Goal: Information Seeking & Learning: Learn about a topic

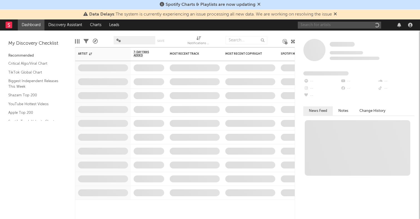
click at [323, 24] on input "text" at bounding box center [339, 25] width 83 height 7
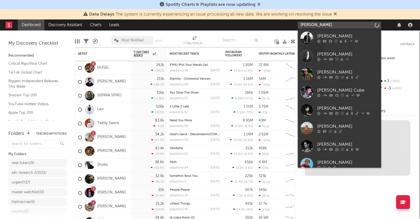
type input "[PERSON_NAME]"
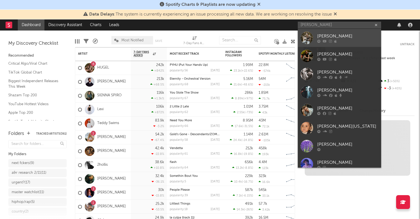
click at [306, 40] on div at bounding box center [307, 38] width 13 height 13
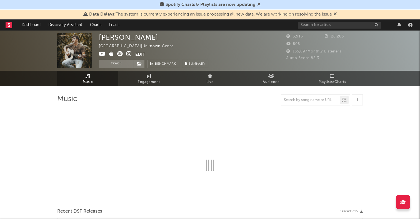
select select "1w"
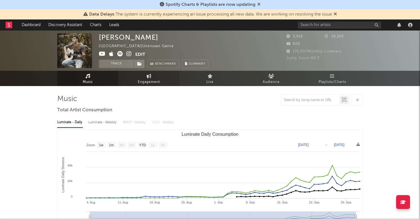
click at [155, 80] on span "Engagement" at bounding box center [149, 82] width 22 height 7
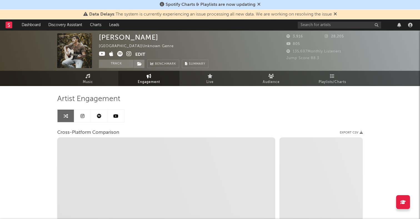
select select "1w"
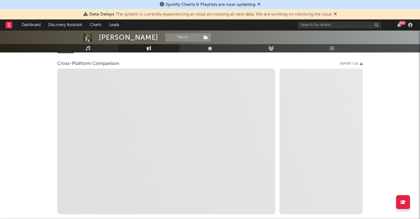
scroll to position [36, 0]
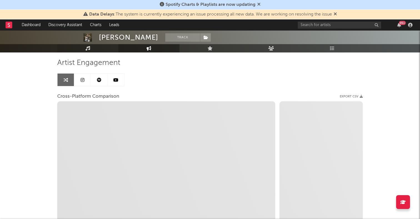
click at [100, 50] on link "Music" at bounding box center [87, 48] width 61 height 8
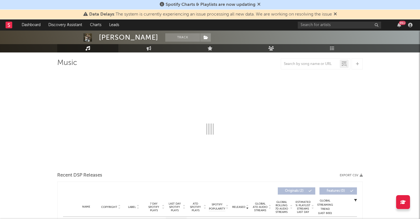
select select "1w"
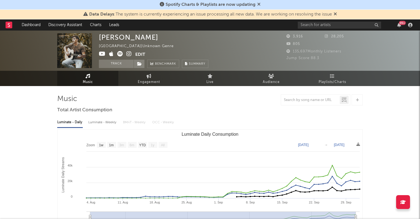
click at [121, 53] on icon at bounding box center [120, 54] width 6 height 6
click at [123, 61] on button "Track" at bounding box center [116, 64] width 35 height 8
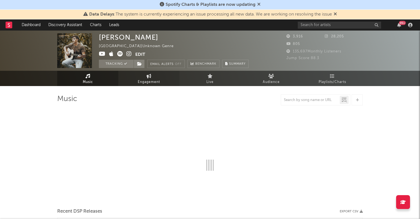
click at [153, 83] on div "[PERSON_NAME] [GEOGRAPHIC_DATA] | Unknown Genre Edit Tracking Email Alerts Off …" at bounding box center [210, 59] width 420 height 56
select select "1w"
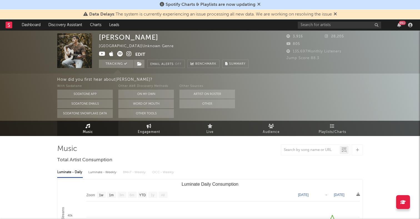
click at [149, 134] on span "Engagement" at bounding box center [149, 132] width 22 height 7
select select "1m"
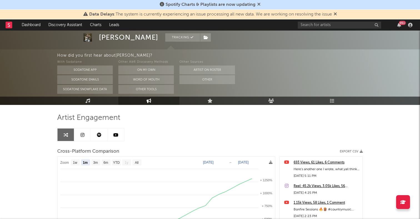
scroll to position [21, 0]
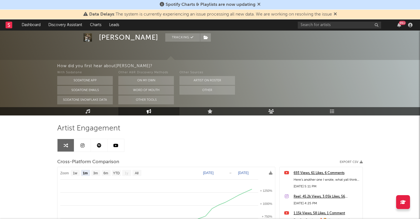
click at [83, 142] on link at bounding box center [82, 145] width 17 height 13
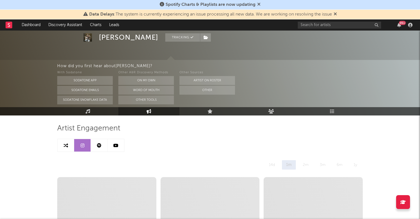
select select "6m"
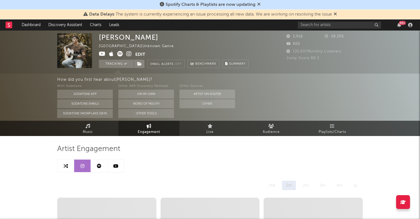
click at [128, 54] on icon at bounding box center [129, 54] width 5 height 6
